Goal: Task Accomplishment & Management: Manage account settings

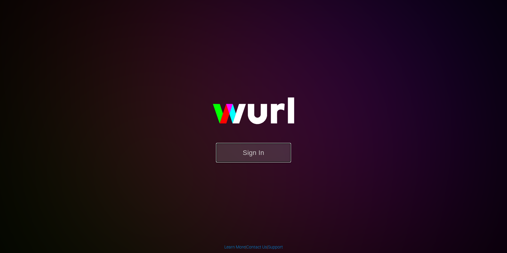
click at [260, 152] on button "Sign In" at bounding box center [253, 153] width 75 height 20
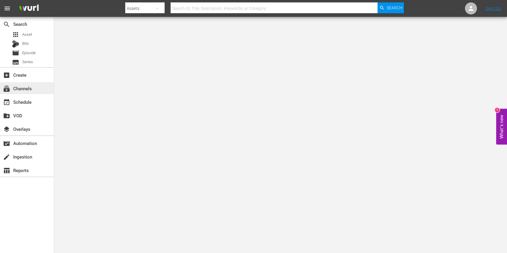
click at [20, 88] on div "subscriptions Channels" at bounding box center [17, 87] width 34 height 5
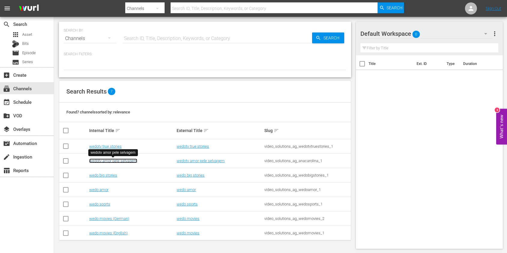
click at [122, 161] on link "wedotv amor pele selvagem" at bounding box center [113, 160] width 48 height 5
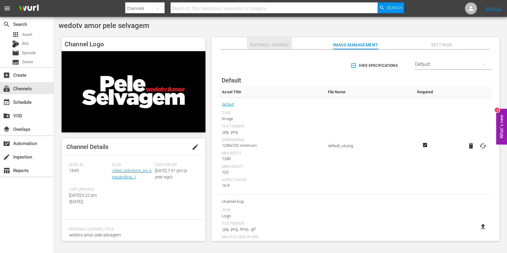
click at [286, 45] on span "Ratings / Genres" at bounding box center [269, 45] width 45 height 8
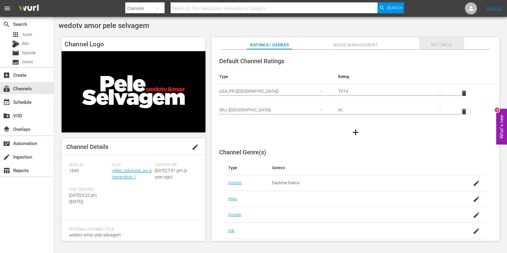
click at [445, 44] on span "Settings" at bounding box center [441, 45] width 45 height 8
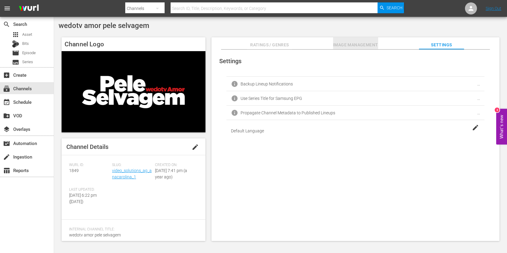
click at [360, 45] on span "Image Management" at bounding box center [355, 45] width 45 height 8
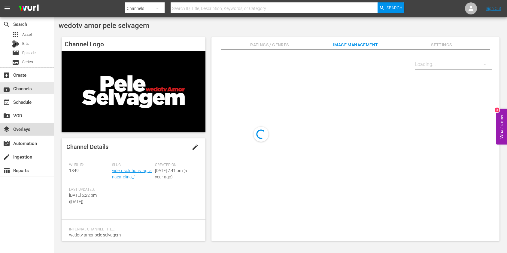
click at [20, 129] on div "layers Overlays" at bounding box center [17, 127] width 34 height 5
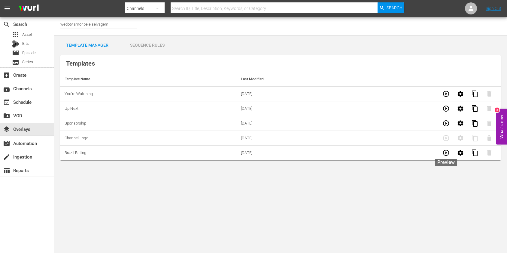
click at [445, 153] on icon "button" at bounding box center [446, 152] width 7 height 7
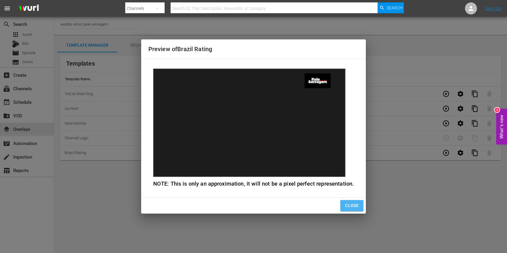
click at [353, 207] on span "Close" at bounding box center [352, 206] width 14 height 8
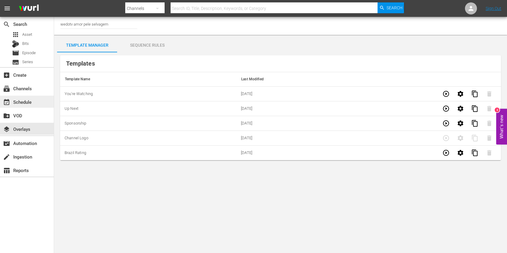
click at [23, 101] on div "event_available Schedule" at bounding box center [17, 100] width 34 height 5
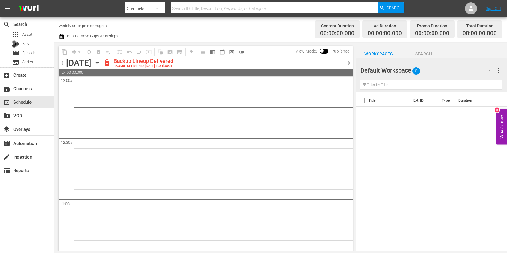
click at [11, 10] on span "menu" at bounding box center [7, 8] width 7 height 7
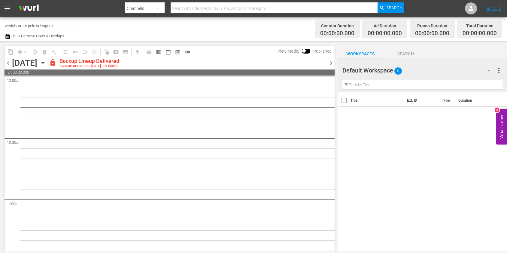
click at [11, 10] on span "menu" at bounding box center [7, 8] width 7 height 7
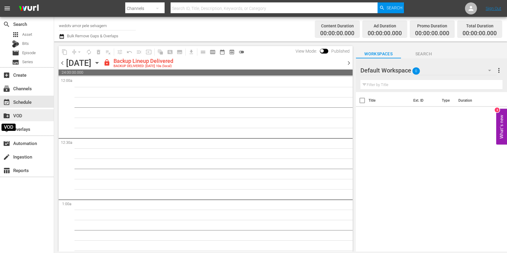
click at [6, 113] on span "create_new_folder" at bounding box center [6, 115] width 7 height 7
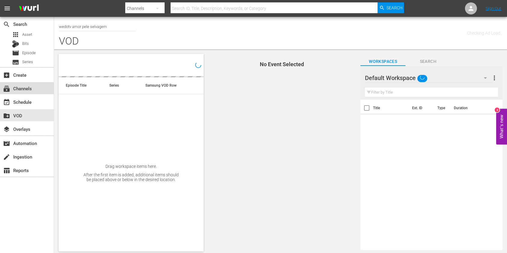
click at [11, 90] on div "subscriptions Channels" at bounding box center [17, 87] width 34 height 5
